Goal: Task Accomplishment & Management: Use online tool/utility

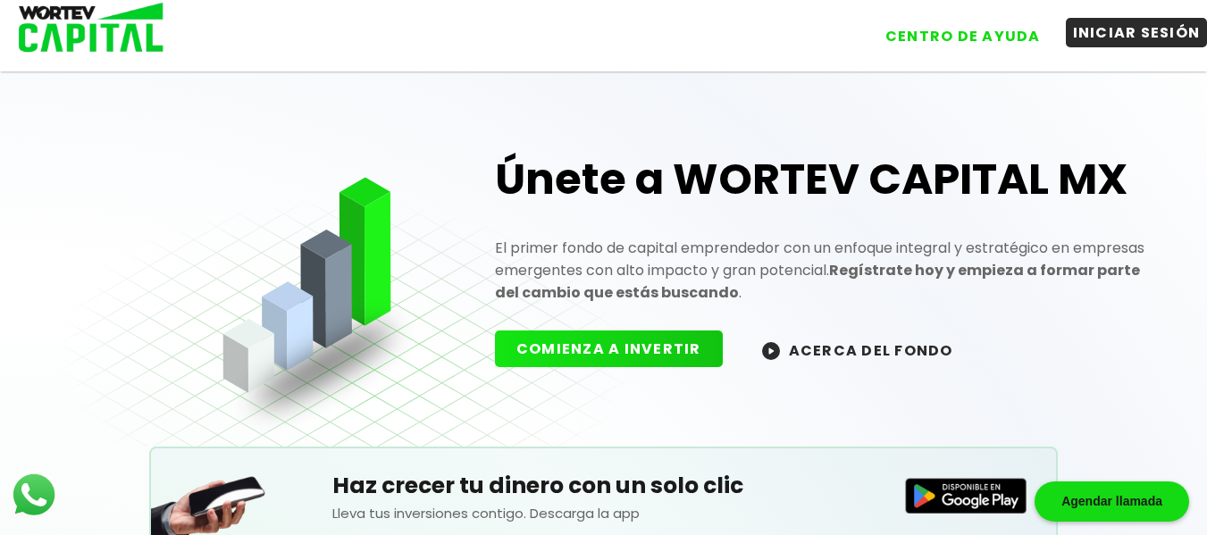
click at [1117, 36] on button "INICIAR SESIÓN" at bounding box center [1137, 32] width 142 height 29
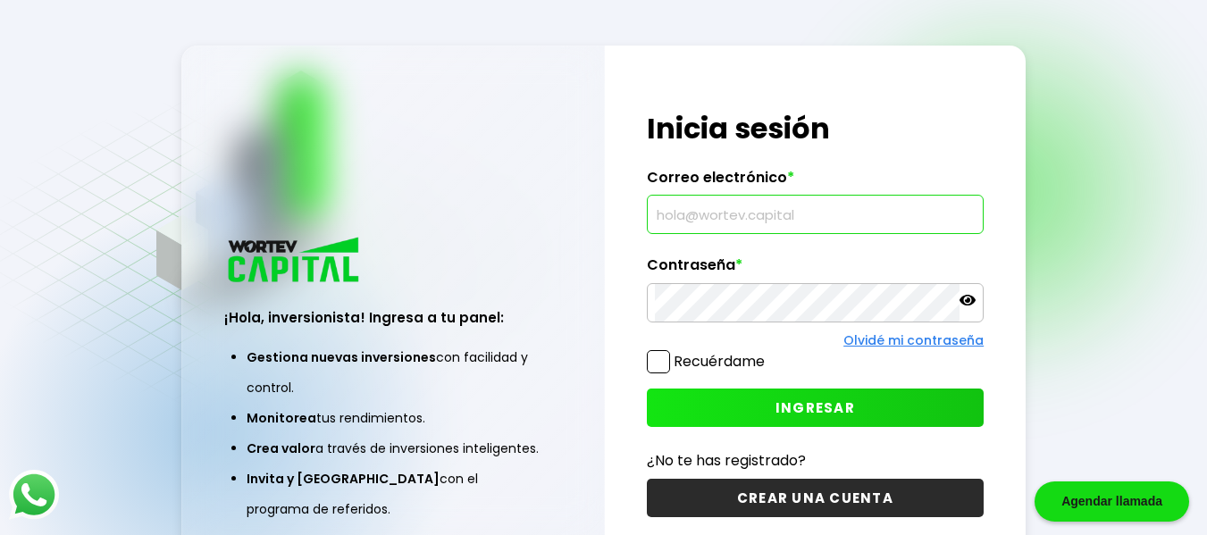
click at [820, 208] on input "text" at bounding box center [816, 215] width 322 height 38
type input "[EMAIL_ADDRESS][DOMAIN_NAME]"
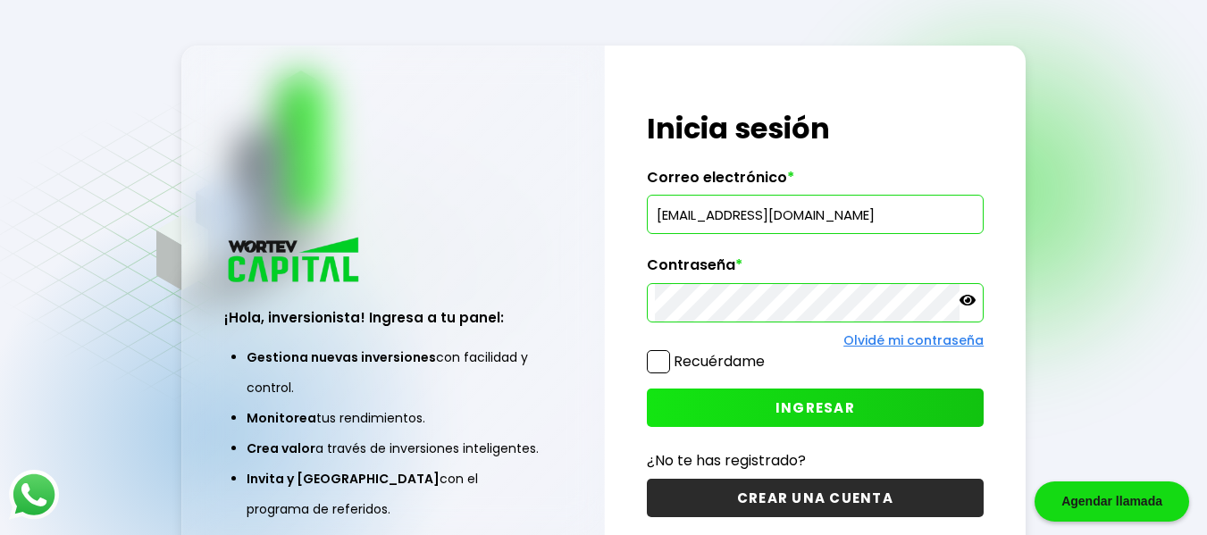
click at [660, 359] on span at bounding box center [658, 361] width 23 height 23
click at [768, 353] on input "Recuérdame" at bounding box center [768, 353] width 0 height 0
click at [759, 398] on button "INGRESAR" at bounding box center [816, 408] width 338 height 38
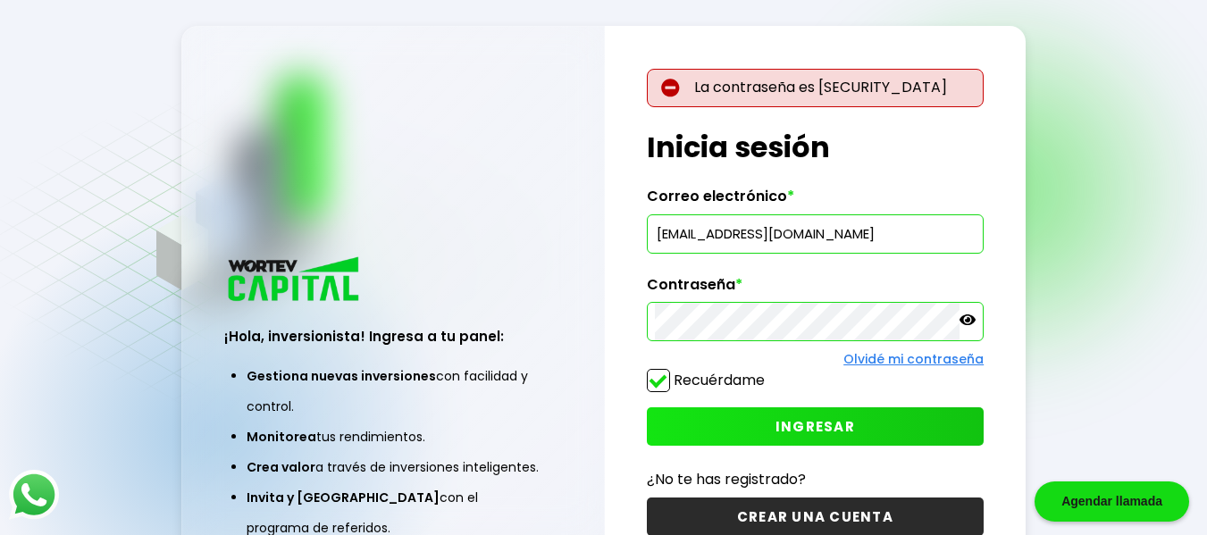
click at [972, 322] on icon at bounding box center [967, 319] width 16 height 11
click at [788, 432] on span "INGRESAR" at bounding box center [814, 426] width 79 height 19
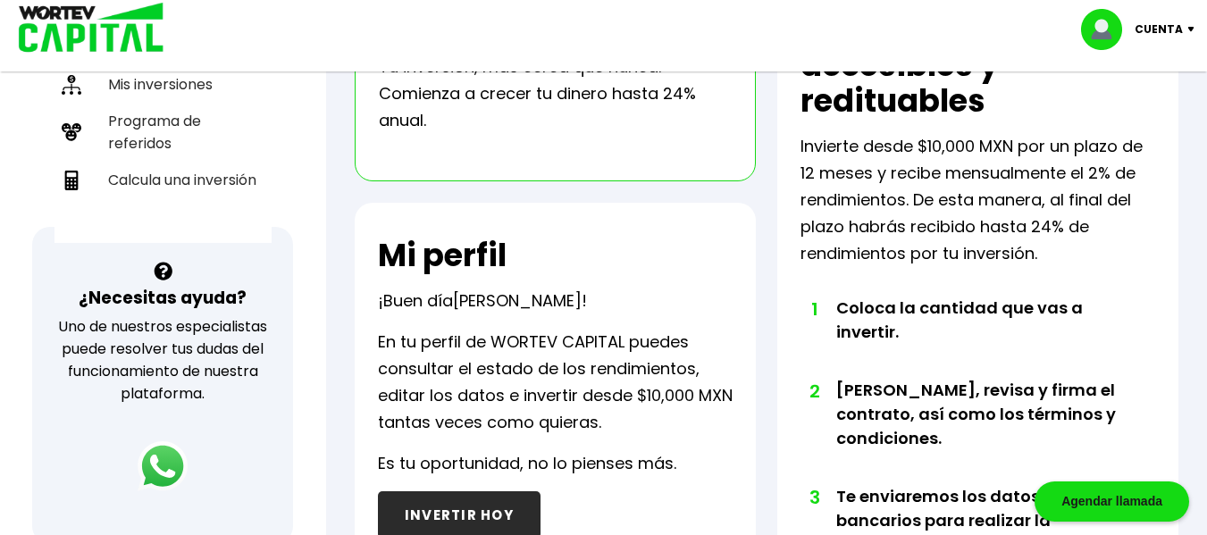
scroll to position [322, 0]
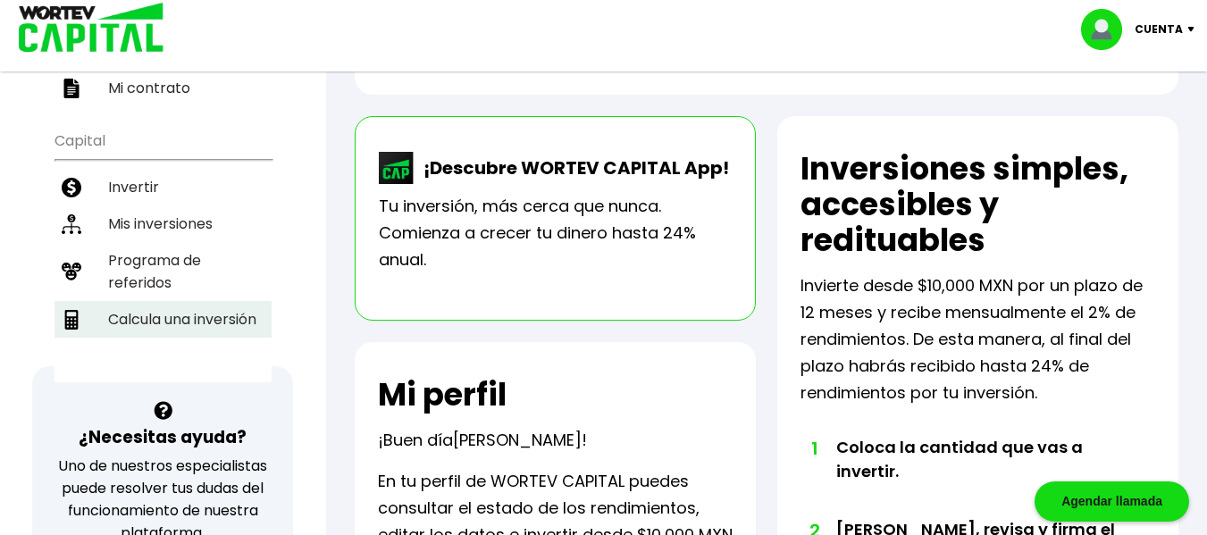
click at [193, 301] on li "Calcula una inversión" at bounding box center [162, 319] width 217 height 37
select select "1"
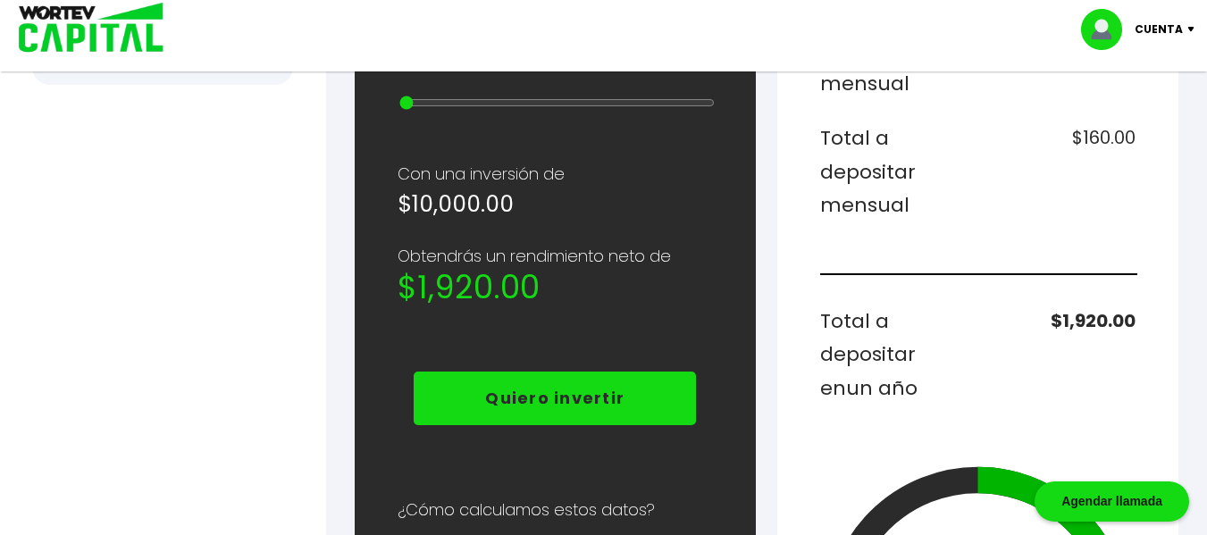
scroll to position [919, 0]
